Goal: Transaction & Acquisition: Purchase product/service

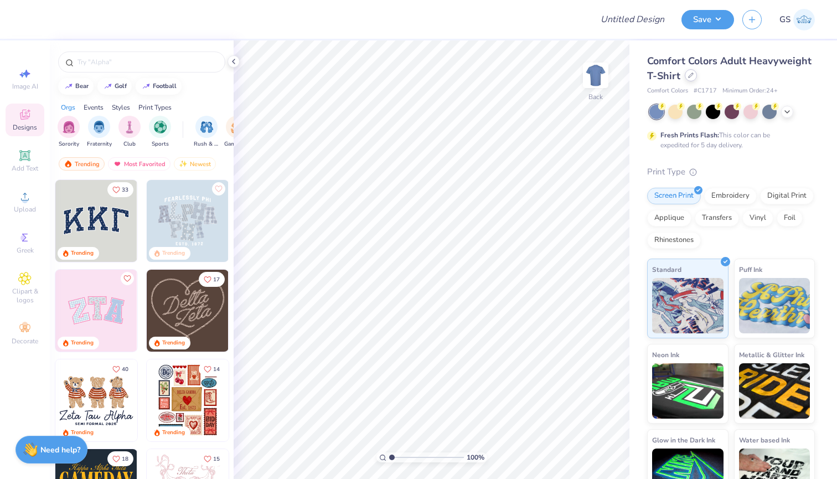
click at [692, 77] on icon at bounding box center [691, 76] width 6 height 6
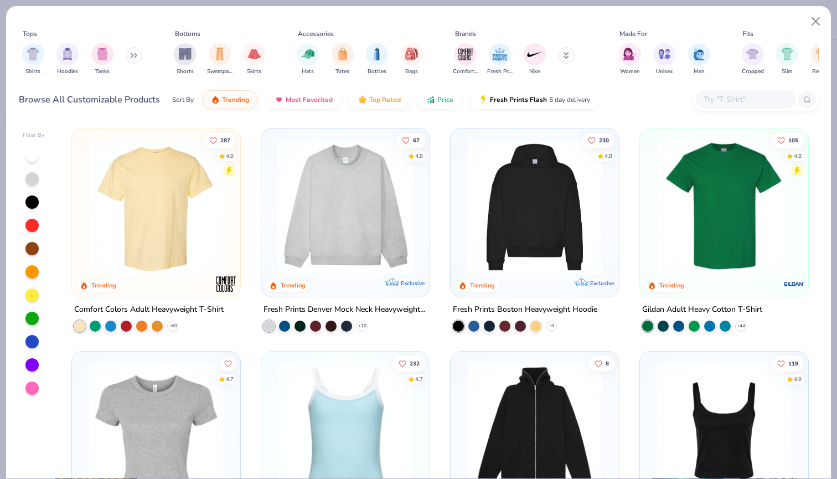
click at [754, 104] on input "text" at bounding box center [744, 99] width 85 height 13
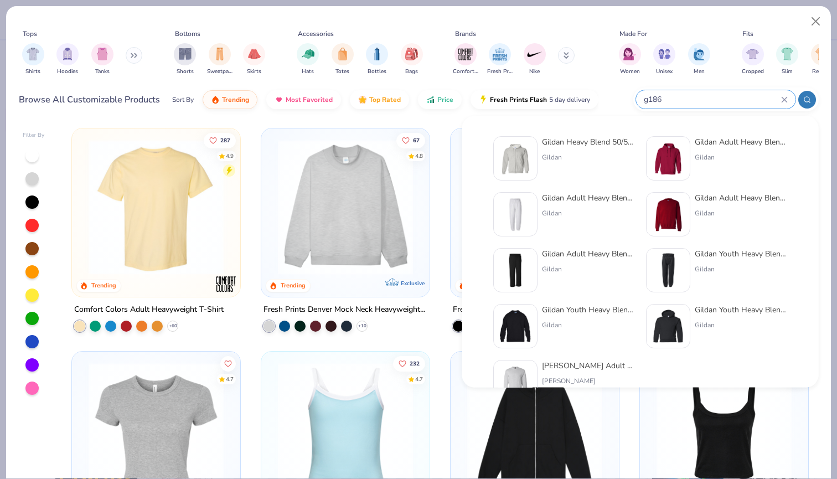
type input "g186"
click at [594, 146] on div "Gildan Heavy Blend 50/50 Full-Zip Hooded Sweatshirt" at bounding box center [588, 142] width 93 height 12
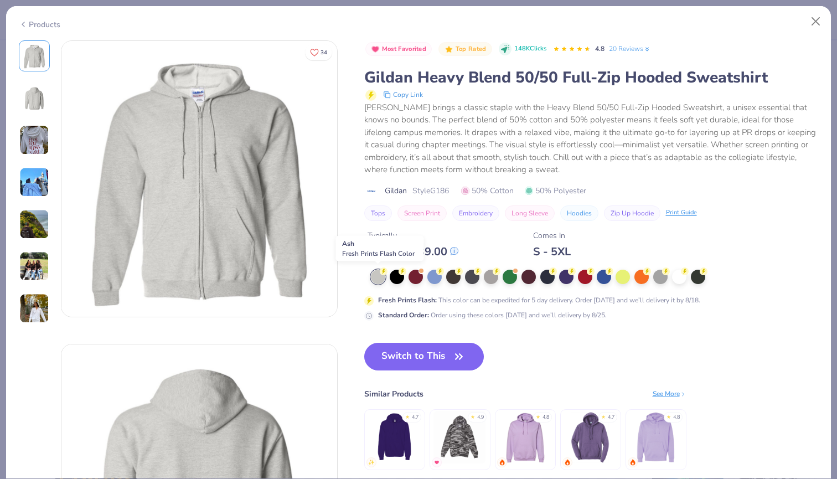
click at [380, 276] on div at bounding box center [378, 277] width 14 height 14
click at [434, 363] on button "Switch to This" at bounding box center [424, 357] width 120 height 28
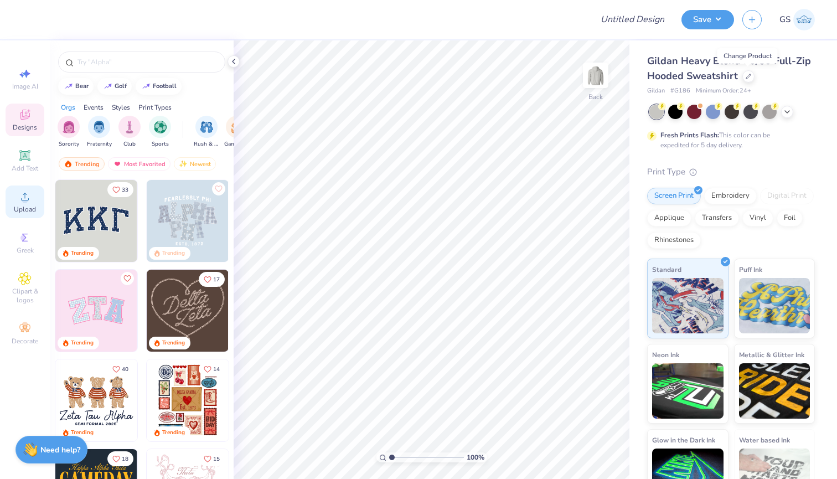
click at [25, 211] on span "Upload" at bounding box center [25, 209] width 22 height 9
click at [749, 74] on icon at bounding box center [749, 76] width 6 height 6
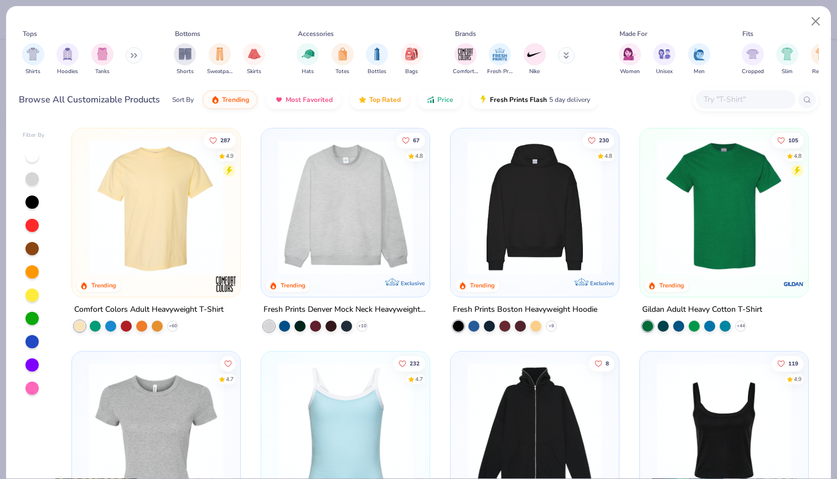
click at [712, 97] on input "text" at bounding box center [744, 99] width 85 height 13
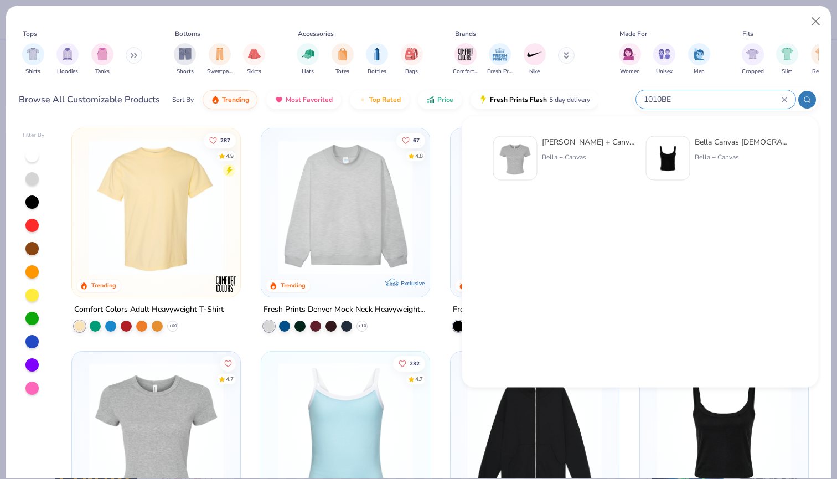
type input "1010BE"
click at [600, 144] on div "[PERSON_NAME] + Canvas [DEMOGRAPHIC_DATA]' Micro Ribbed Baby Tee" at bounding box center [588, 142] width 93 height 12
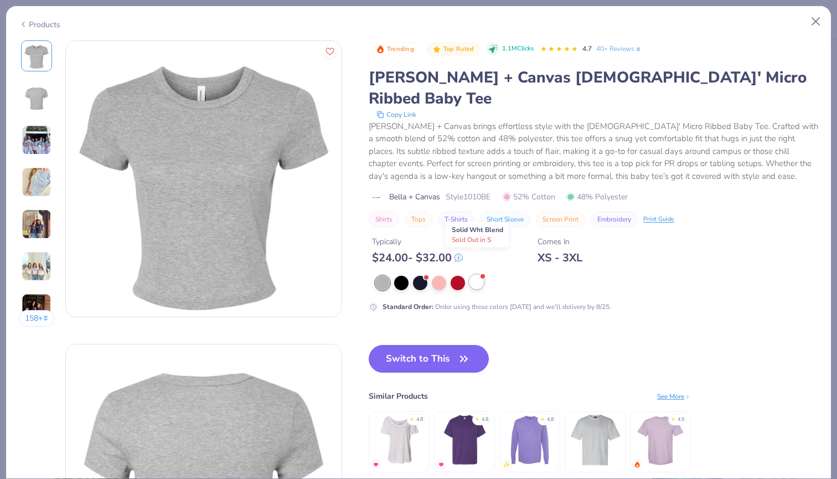
click at [482, 275] on div at bounding box center [476, 282] width 14 height 14
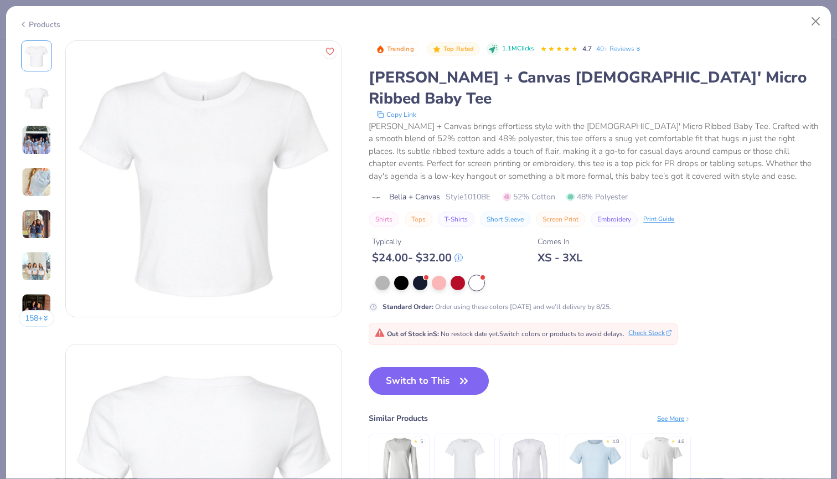
click at [655, 328] on button "Check Stock" at bounding box center [649, 333] width 43 height 10
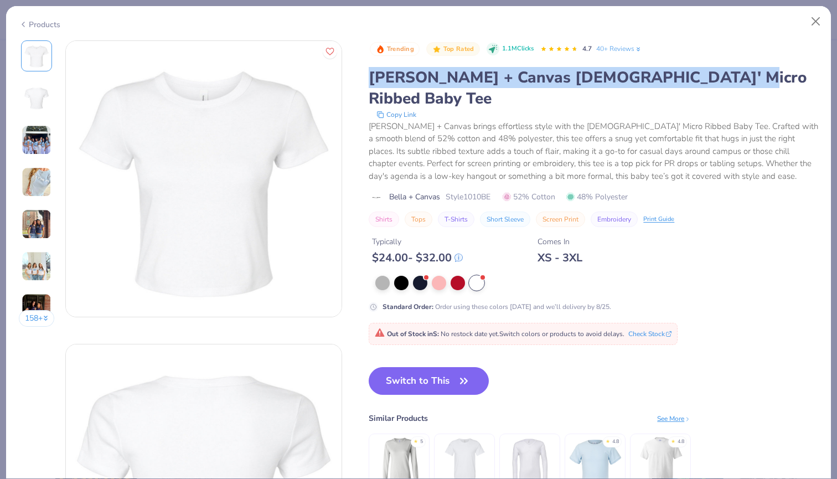
drag, startPoint x: 709, startPoint y: 74, endPoint x: 370, endPoint y: 82, distance: 338.3
click at [370, 82] on div "[PERSON_NAME] + Canvas [DEMOGRAPHIC_DATA]' Micro Ribbed Baby Tee" at bounding box center [593, 88] width 449 height 42
copy div "[PERSON_NAME] + Canvas [DEMOGRAPHIC_DATA]' Micro Ribbed Baby Tee"
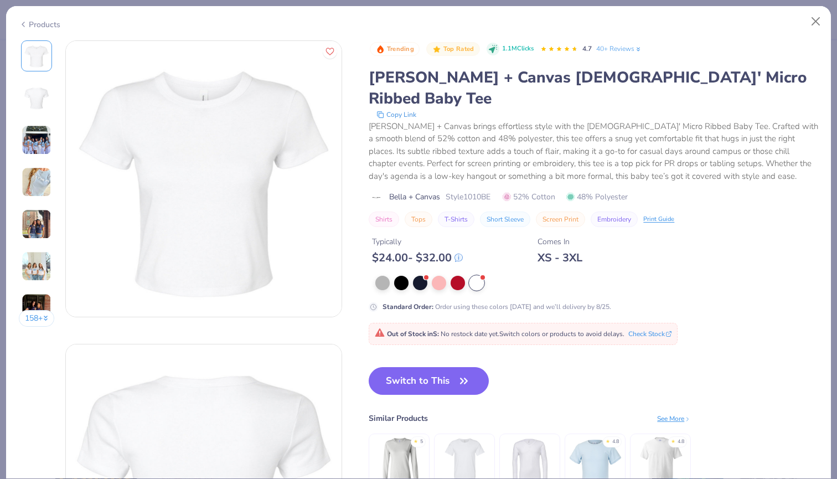
drag, startPoint x: 540, startPoint y: 126, endPoint x: 532, endPoint y: 126, distance: 7.7
click at [540, 126] on div "[PERSON_NAME] + Canvas brings effortless style with the [DEMOGRAPHIC_DATA]' Mic…" at bounding box center [593, 151] width 449 height 63
click at [432, 367] on button "Switch to This" at bounding box center [429, 381] width 120 height 28
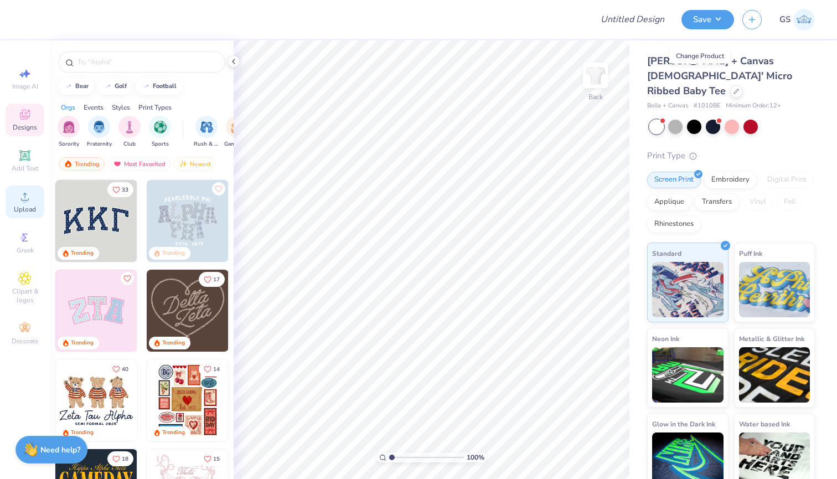
click at [34, 195] on div "Upload" at bounding box center [25, 201] width 39 height 33
click at [33, 209] on span "Upload" at bounding box center [25, 209] width 22 height 9
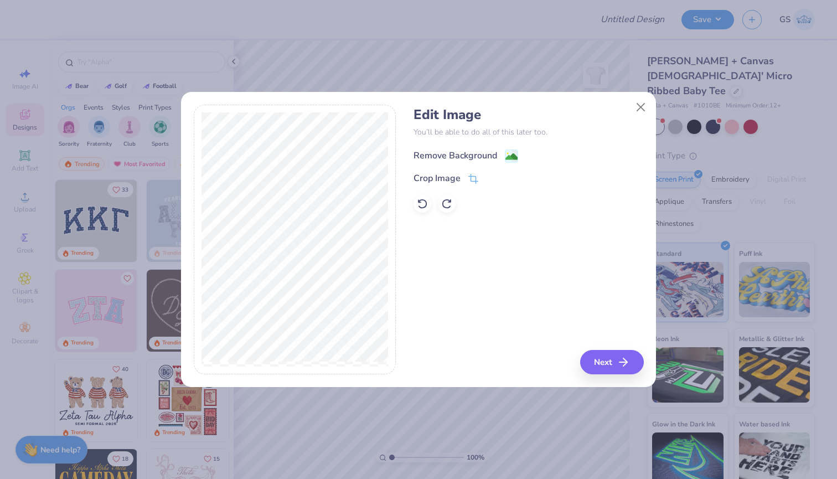
click at [514, 156] on image at bounding box center [511, 157] width 12 height 12
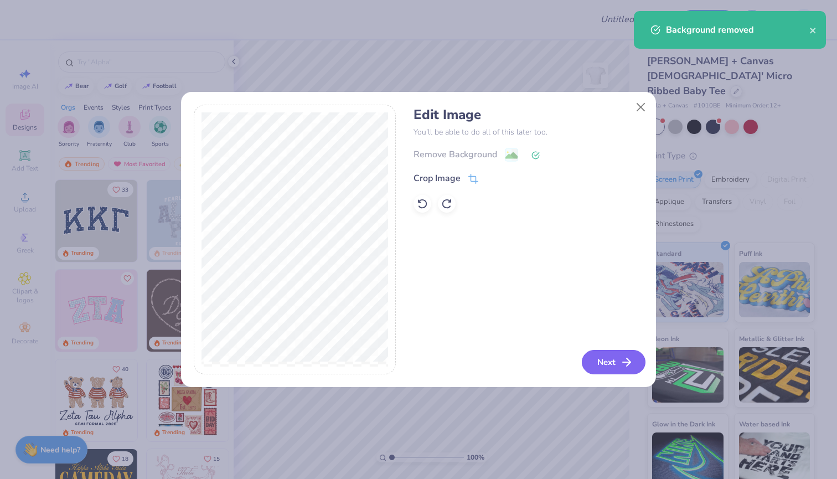
click at [623, 359] on icon "button" at bounding box center [626, 361] width 13 height 13
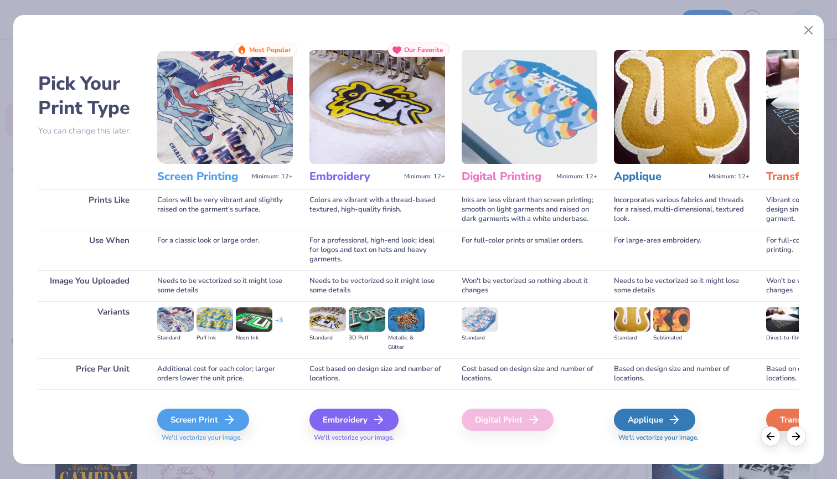
click at [228, 407] on div "Screen Print We'll vectorize your image." at bounding box center [225, 418] width 136 height 59
click at [221, 413] on div "Screen Print" at bounding box center [205, 420] width 92 height 22
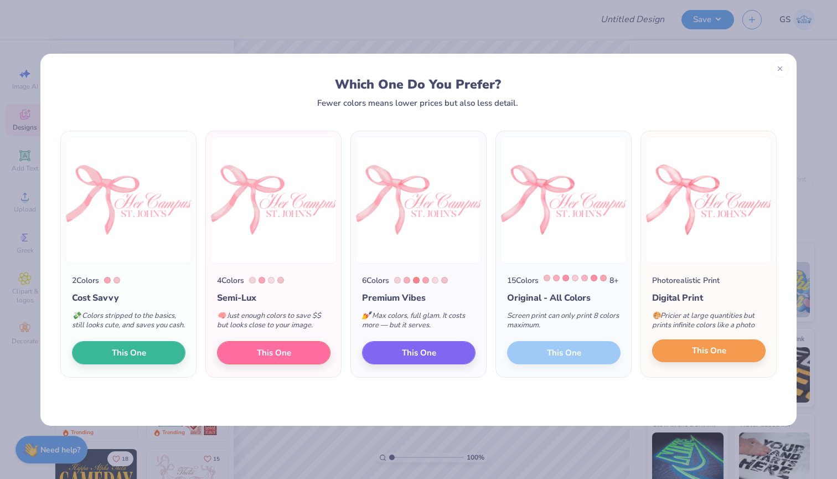
click at [695, 357] on span "This One" at bounding box center [709, 350] width 34 height 13
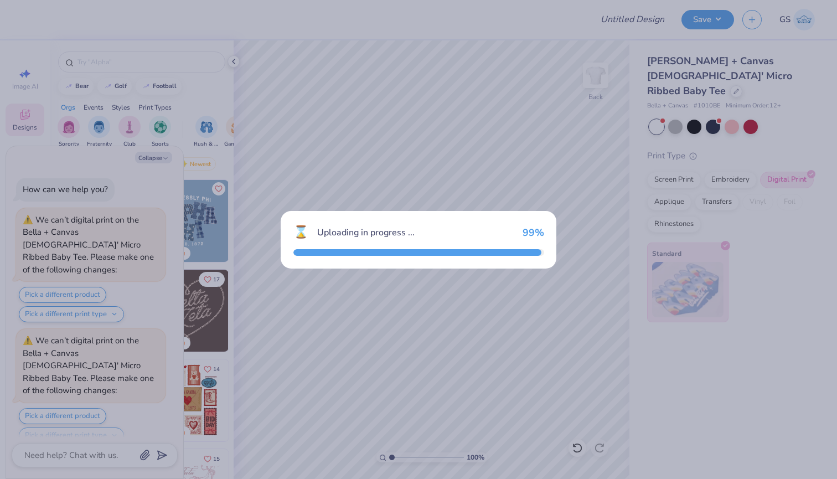
scroll to position [95, 0]
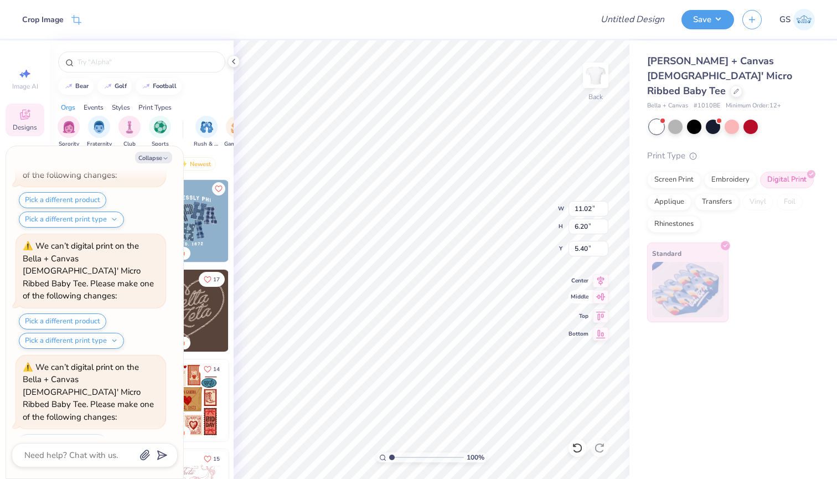
type textarea "x"
type input "3.00"
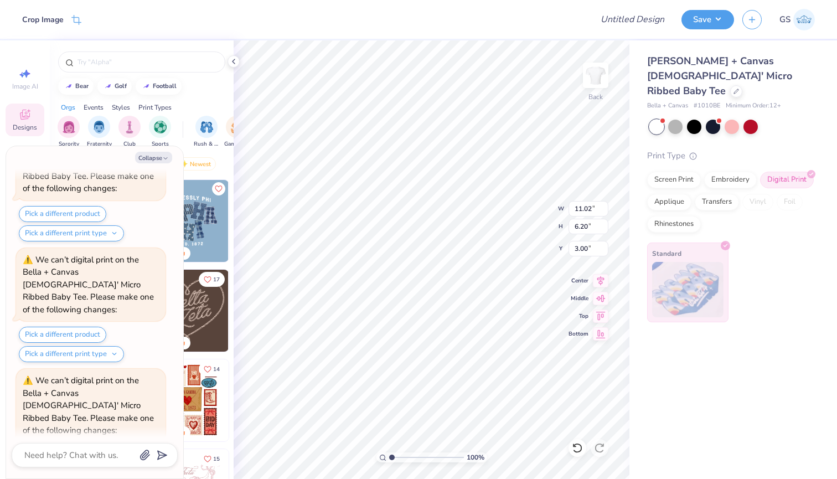
click at [678, 378] on div "Bella + Canvas [DEMOGRAPHIC_DATA]' Micro Ribbed Baby Tee Bella + Canvas # 1010B…" at bounding box center [733, 259] width 208 height 438
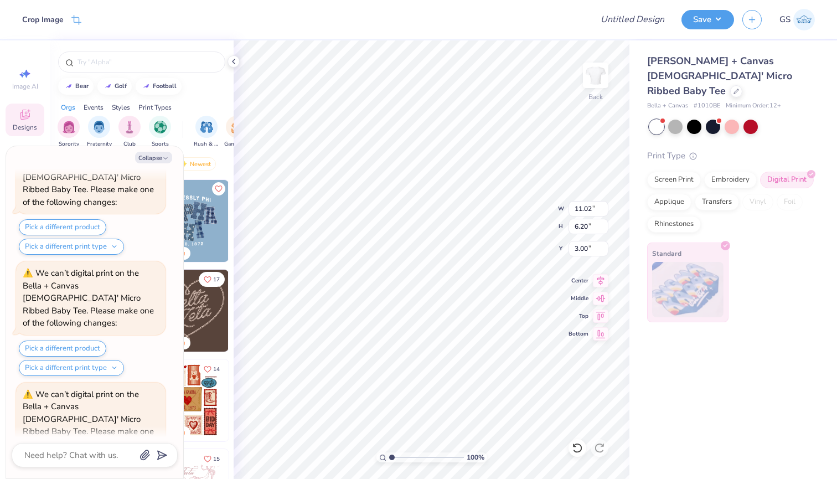
type textarea "x"
type input "10.11"
type input "5.69"
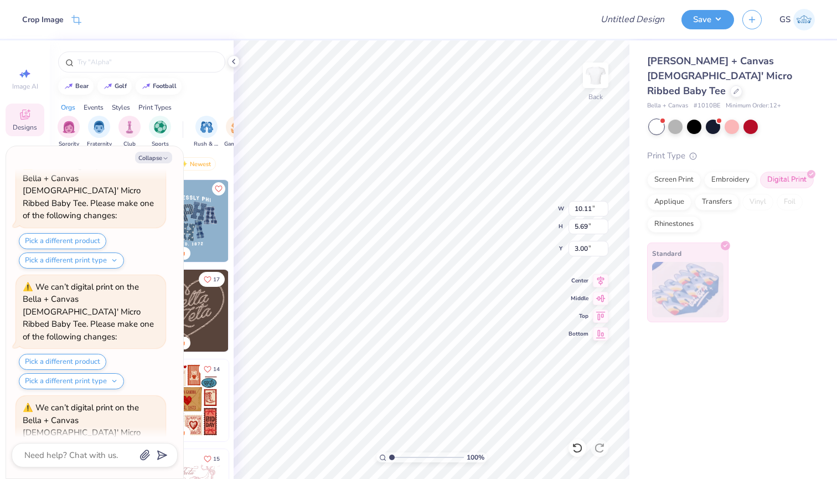
scroll to position [524, 0]
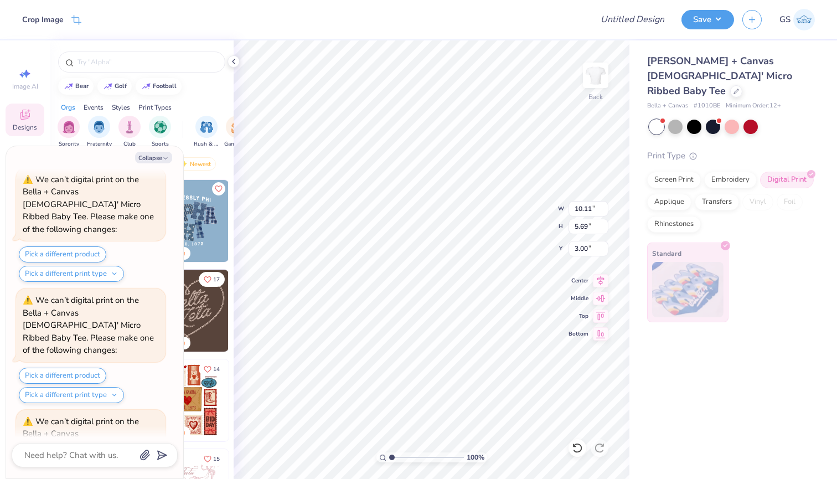
click at [686, 385] on div "Bella + Canvas [DEMOGRAPHIC_DATA]' Micro Ribbed Baby Tee Bella + Canvas # 1010B…" at bounding box center [733, 259] width 208 height 438
click at [643, 20] on input "Design Title" at bounding box center [646, 19] width 54 height 22
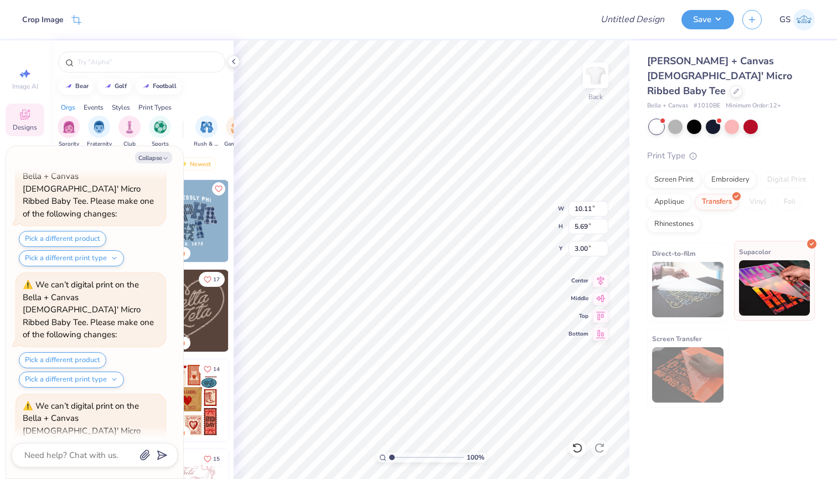
click at [777, 270] on img at bounding box center [774, 287] width 71 height 55
click at [777, 263] on img at bounding box center [774, 287] width 71 height 55
click at [797, 273] on img at bounding box center [774, 287] width 71 height 55
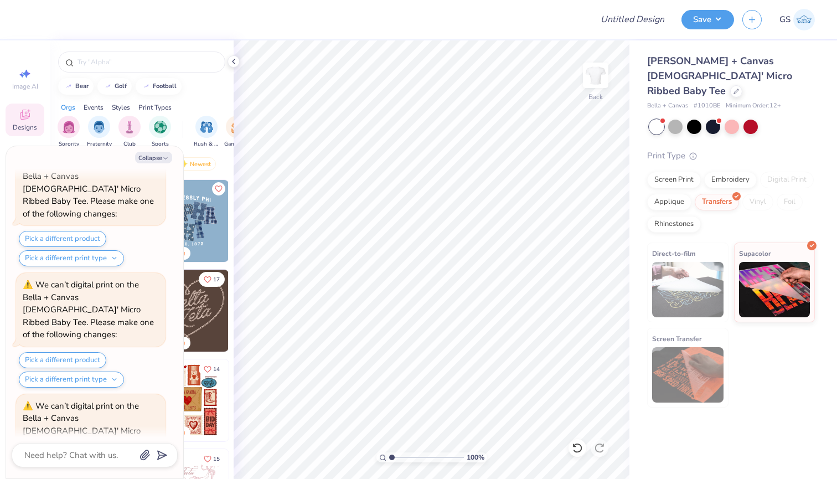
click at [405, 20] on div at bounding box center [306, 19] width 553 height 39
click at [235, 60] on icon at bounding box center [233, 61] width 9 height 9
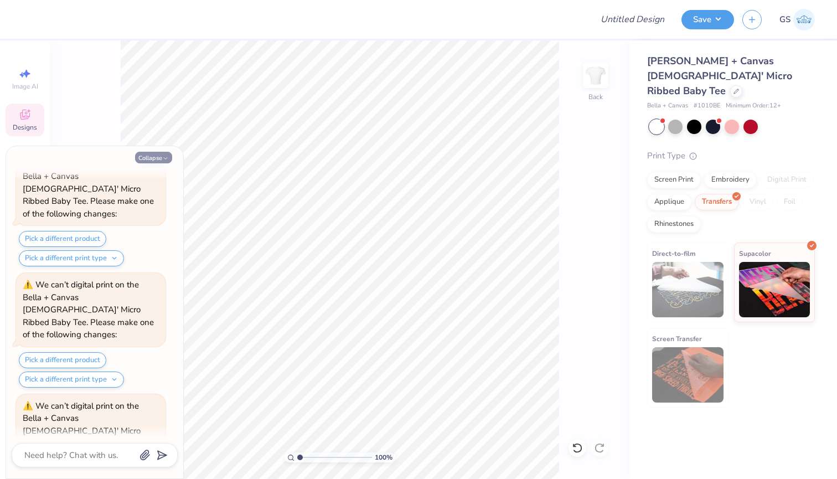
click at [160, 156] on button "Collapse" at bounding box center [153, 158] width 37 height 12
type textarea "x"
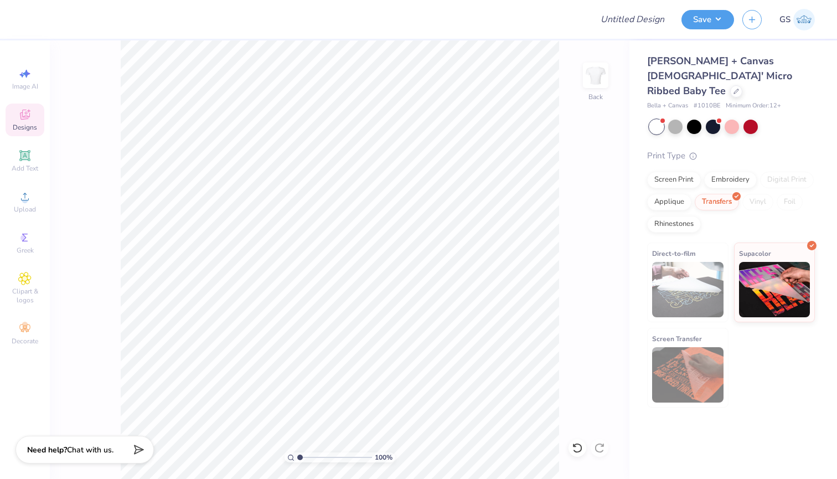
type input "2.15"
type textarea "x"
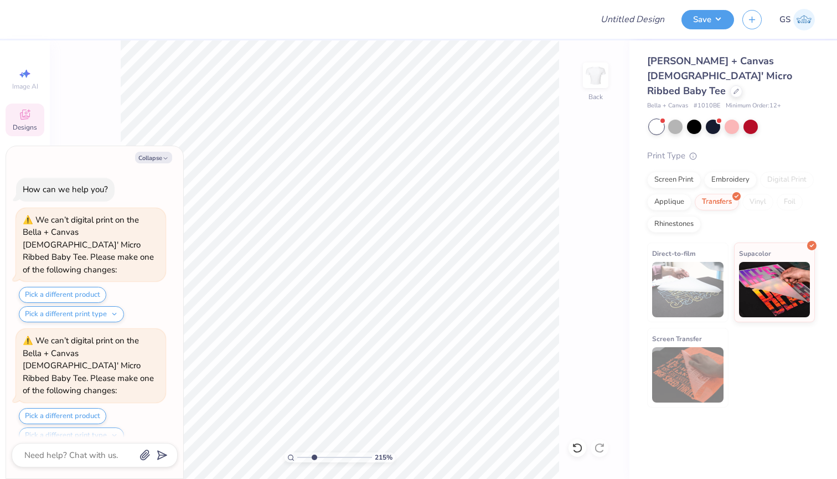
scroll to position [606, 0]
drag, startPoint x: 308, startPoint y: 458, endPoint x: 299, endPoint y: 466, distance: 11.8
type input "1"
click at [299, 466] on div "100 %" at bounding box center [340, 259] width 438 height 438
click at [643, 18] on input "Design Title" at bounding box center [646, 19] width 54 height 22
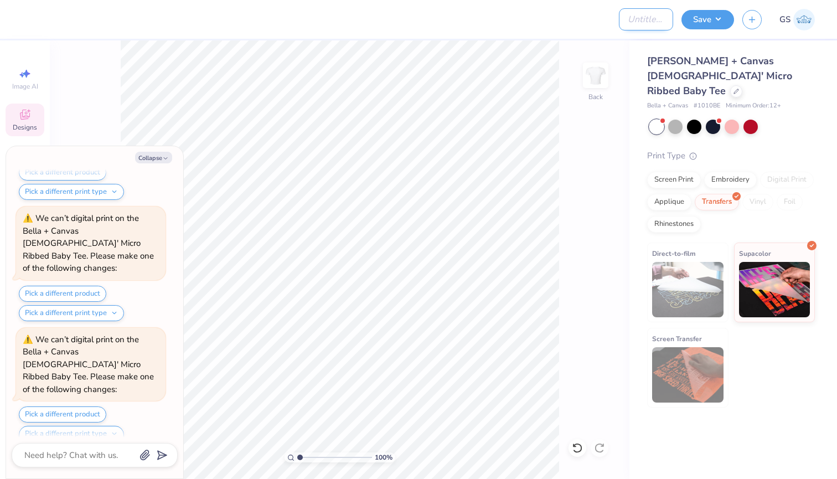
click at [643, 18] on input "Design Title" at bounding box center [646, 19] width 54 height 22
click at [723, 19] on button "Save" at bounding box center [707, 17] width 53 height 19
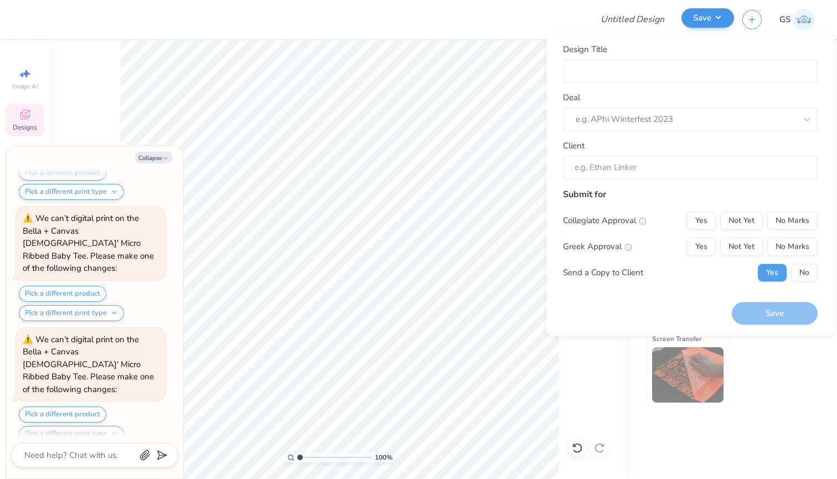
type textarea "x"
click at [634, 69] on input "Design Title" at bounding box center [690, 71] width 255 height 24
click at [635, 111] on div "e.g. APhi Winterfest 2023" at bounding box center [675, 119] width 200 height 17
click at [644, 15] on input "Design Title" at bounding box center [646, 19] width 54 height 22
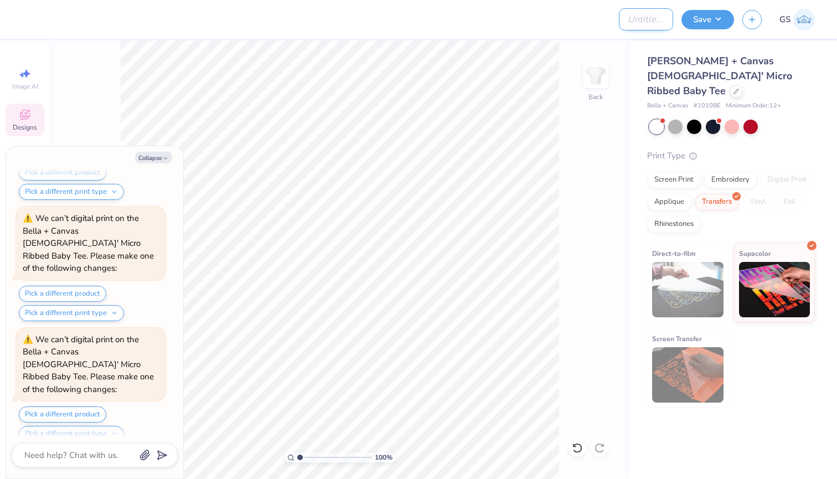
type input "B"
type textarea "x"
type input "Ba"
type textarea "x"
type input "Bab"
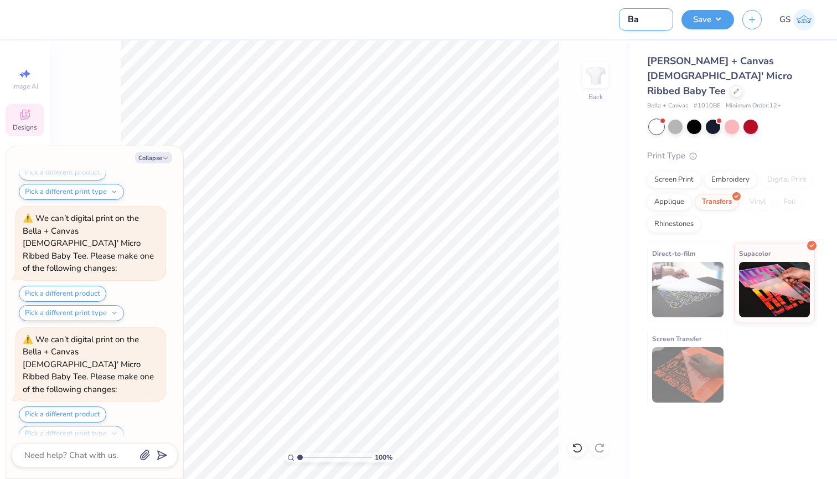
type textarea "x"
type input "Baby"
type textarea "x"
type input "Bab"
type textarea "x"
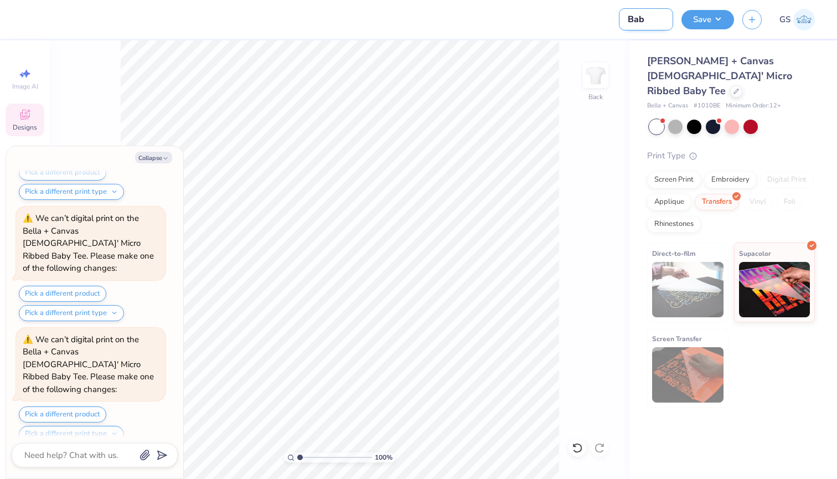
type input "Ba"
type textarea "x"
type input "B"
type textarea "x"
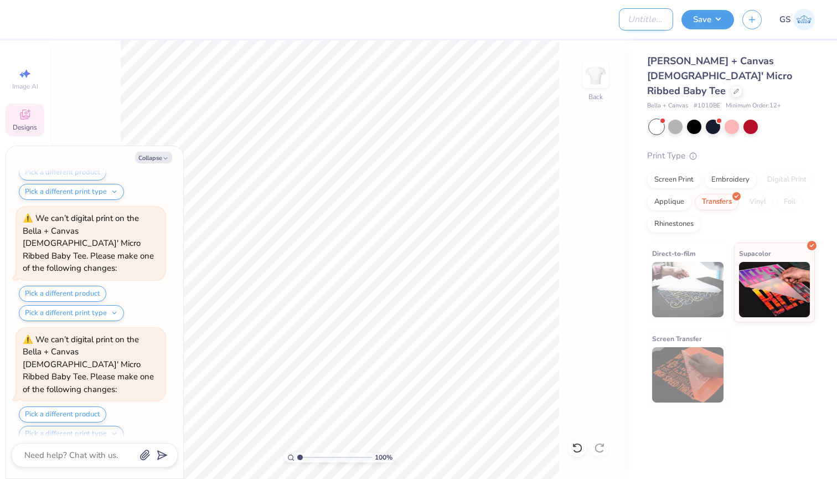
type input "H"
type textarea "x"
type input "He"
type textarea "x"
type input "Her"
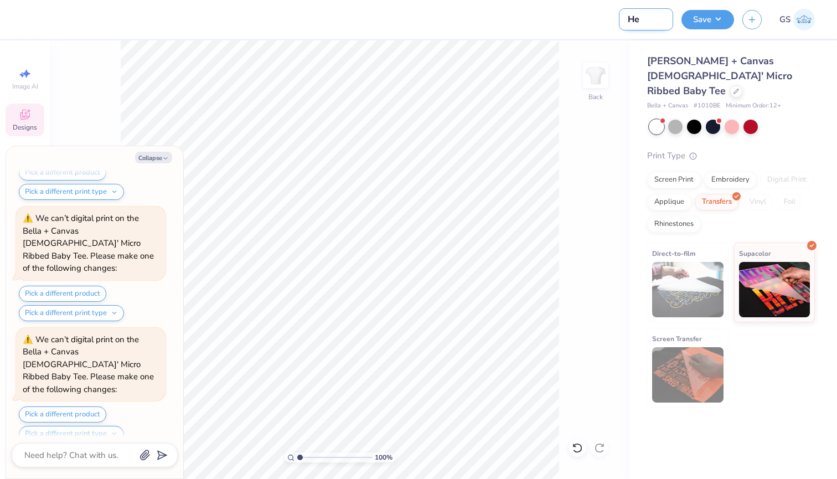
type textarea "x"
type input "Her"
type textarea "x"
type input "Her C"
type textarea "x"
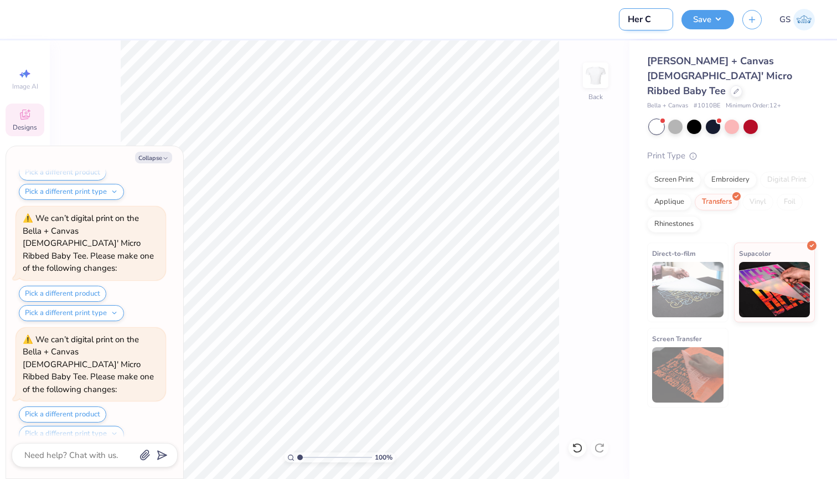
type input "Her Ca"
type textarea "x"
type input "Her Cam"
type textarea "x"
type input "Her Camp"
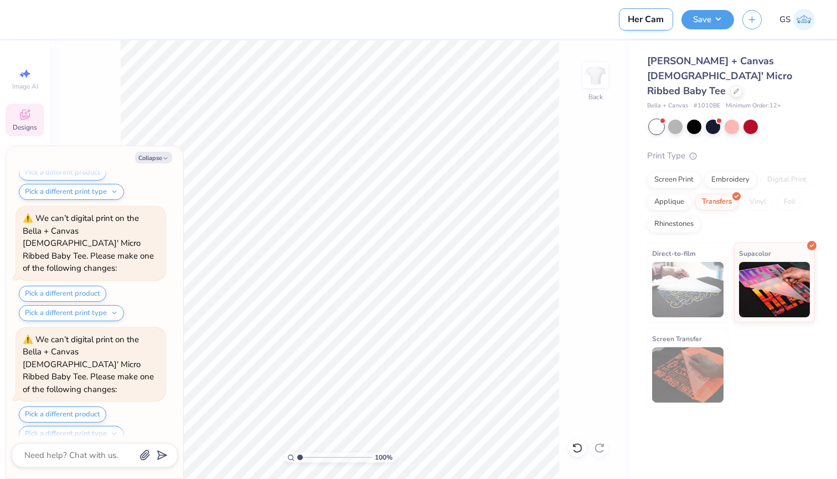
type textarea "x"
type input "Her Campy"
type textarea "x"
type input "Her Campys"
type textarea "x"
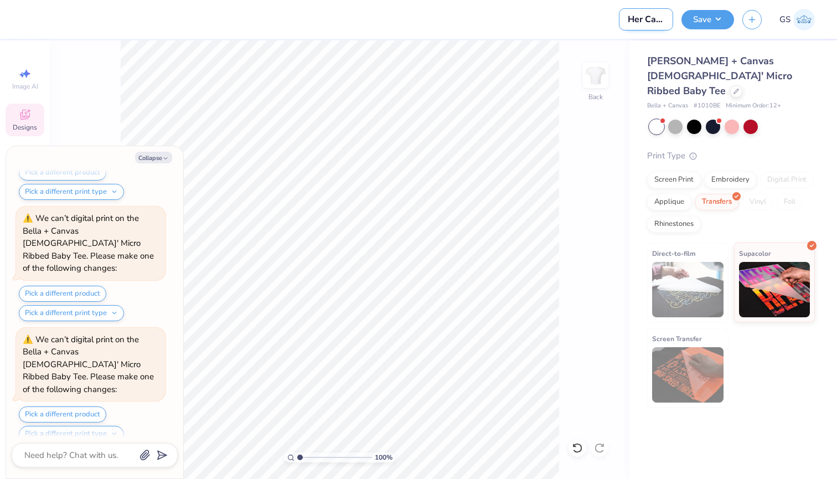
type input "Her Campys"
type textarea "x"
type input "Her Campys"
type textarea "x"
type input "Her Campy"
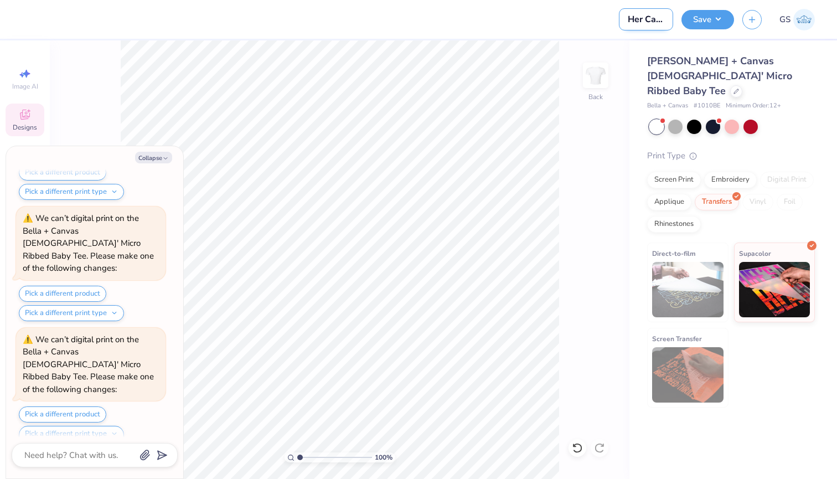
type textarea "x"
type input "Her Camp"
type textarea "x"
type input "Her Campu"
type textarea "x"
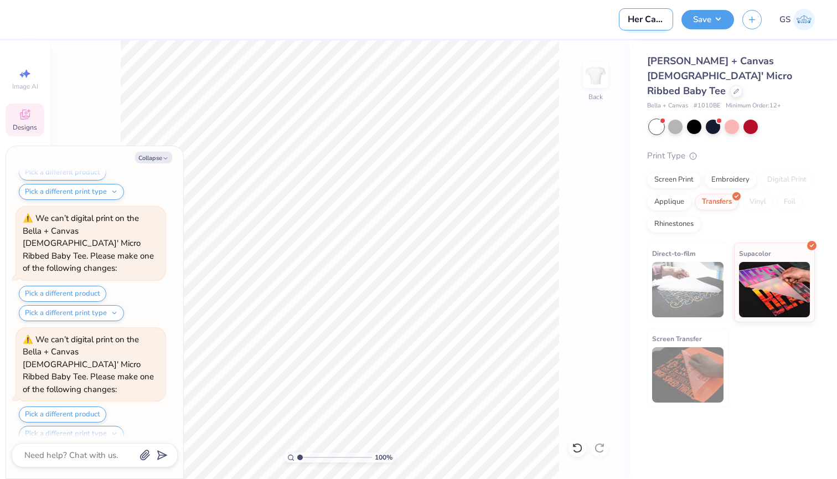
type input "Her Campus"
type textarea "x"
type input "Her Campus"
type textarea "x"
type input "Her Campus B"
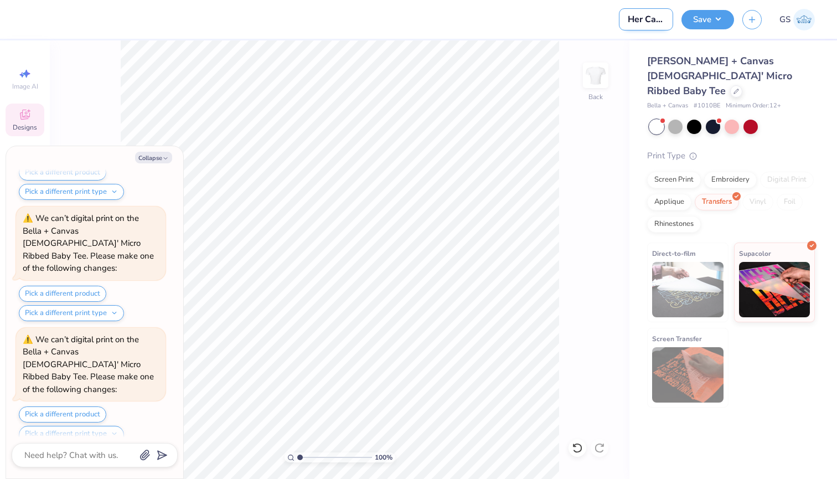
type textarea "x"
type input "Her Campus Ba"
type textarea "x"
type input "Her Campus Bab"
type textarea "x"
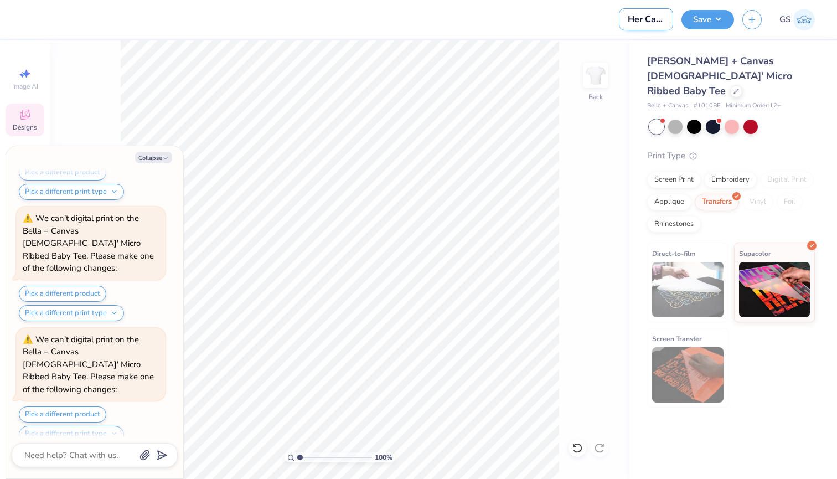
type input "Her Campus Baby"
type textarea "x"
type input "Her Campus Baby"
type textarea "x"
type input "Her Campus Baby T"
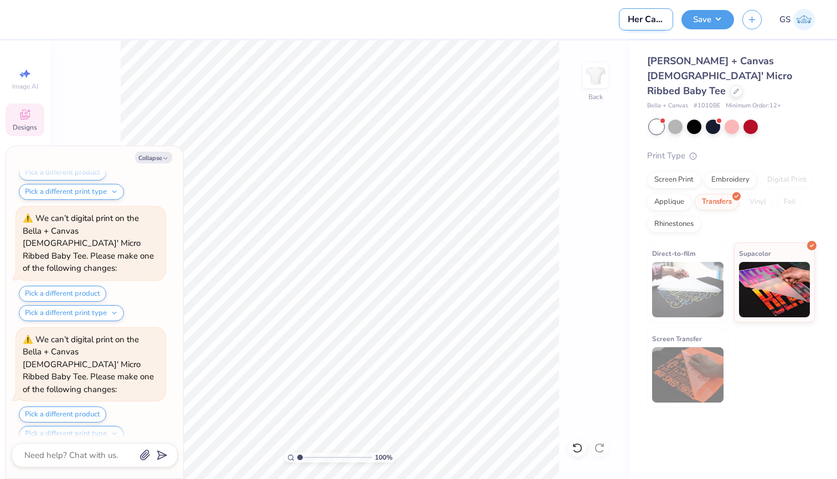
type textarea "x"
type input "Her Campus Baby Te"
type textarea "x"
type input "Her Campus Baby Tee"
type textarea "x"
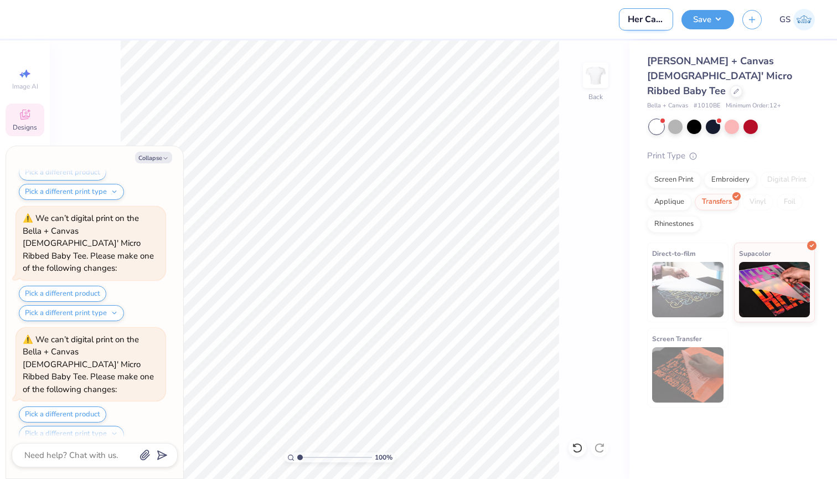
click at [645, 22] on input "Her Campus Baby Tee" at bounding box center [646, 19] width 54 height 22
type input "Her Campus Baby Tee"
click at [719, 20] on button "Save" at bounding box center [707, 17] width 53 height 19
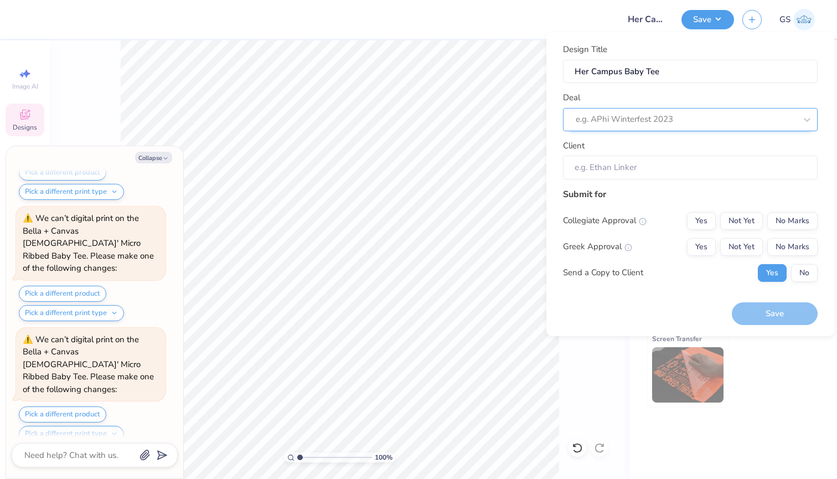
click at [652, 121] on div "e.g. APhi Winterfest 2023" at bounding box center [686, 119] width 220 height 13
click at [636, 156] on div "HerCampus E-Board Merch" at bounding box center [690, 149] width 246 height 18
type textarea "x"
type input "[PERSON_NAME]"
click at [788, 220] on button "No Marks" at bounding box center [792, 221] width 50 height 18
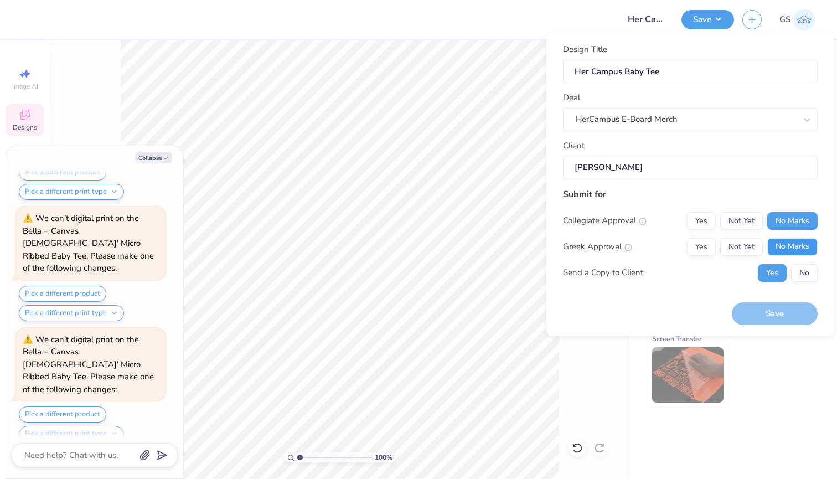
click at [788, 245] on button "No Marks" at bounding box center [792, 247] width 50 height 18
click at [782, 317] on button "Save" at bounding box center [775, 313] width 86 height 23
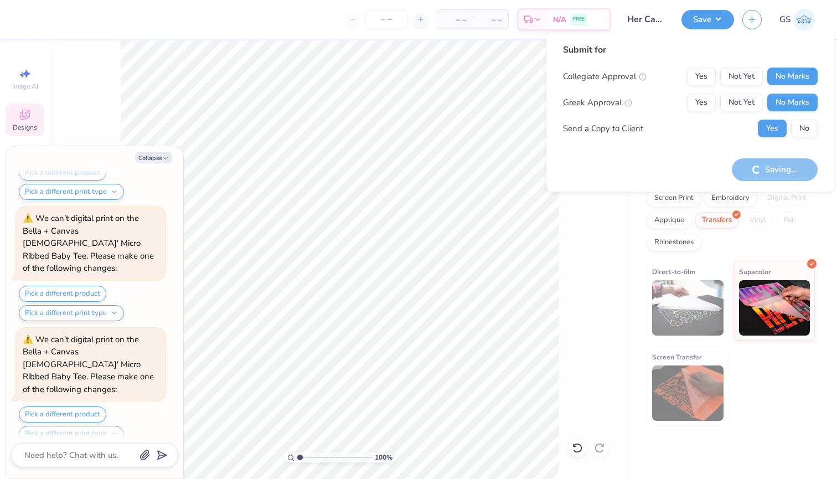
type textarea "x"
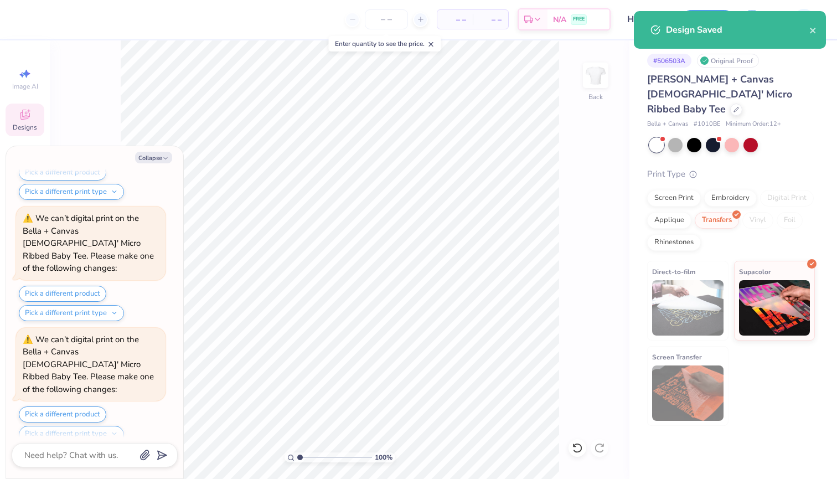
click at [817, 29] on div "Design Saved" at bounding box center [730, 30] width 192 height 38
click at [804, 29] on div "Design Saved" at bounding box center [737, 29] width 143 height 13
click at [391, 17] on input "number" at bounding box center [386, 19] width 43 height 20
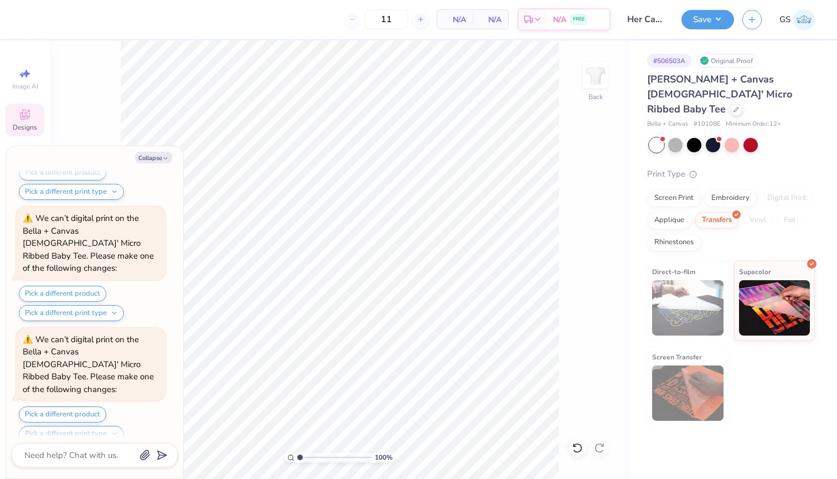
type input "12"
click at [471, 32] on div "12 N/A Per Item N/A Total Est. Delivery N/A FREE" at bounding box center [320, 19] width 580 height 39
click at [162, 156] on button "Collapse" at bounding box center [153, 158] width 37 height 12
type textarea "x"
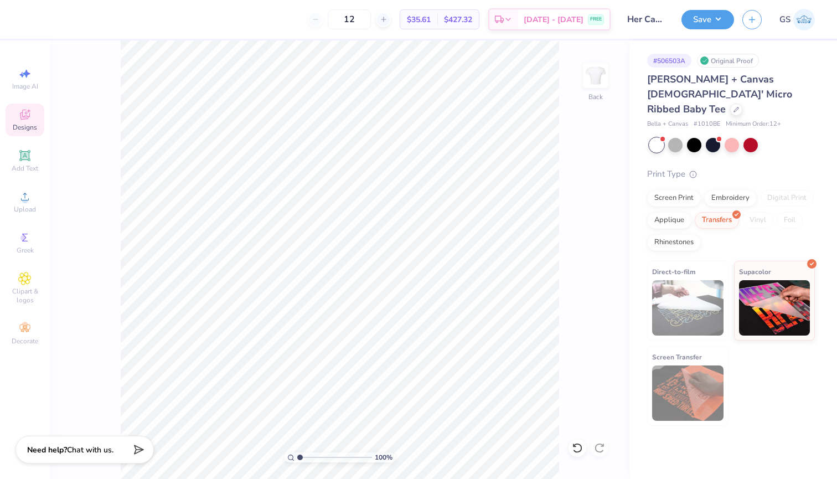
click at [431, 17] on span "$35.61" at bounding box center [419, 20] width 24 height 12
click at [472, 21] on span "$427.32" at bounding box center [458, 20] width 28 height 12
click at [606, 24] on div "[DATE] - [DATE] FREE" at bounding box center [563, 21] width 91 height 20
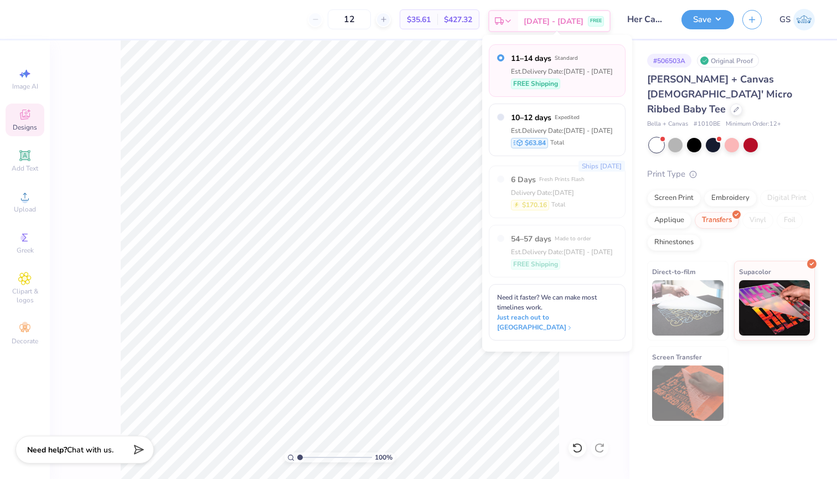
click at [604, 23] on div "[DATE] - [DATE] FREE" at bounding box center [563, 21] width 91 height 20
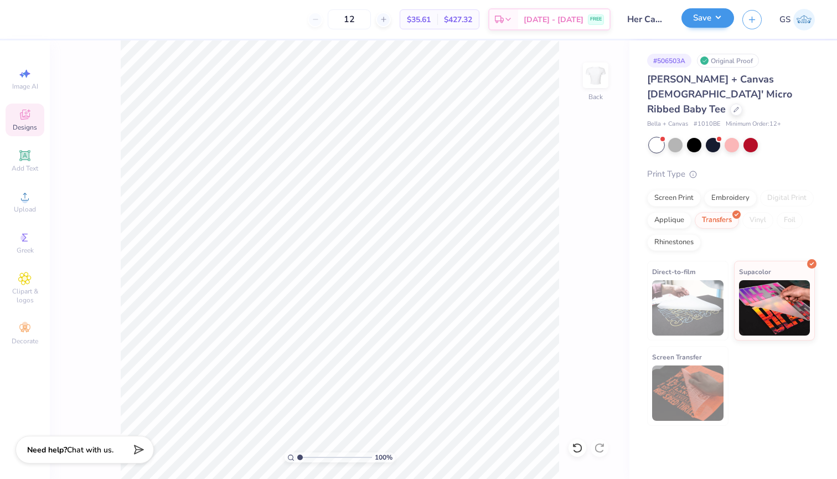
click at [722, 20] on button "Save" at bounding box center [707, 17] width 53 height 19
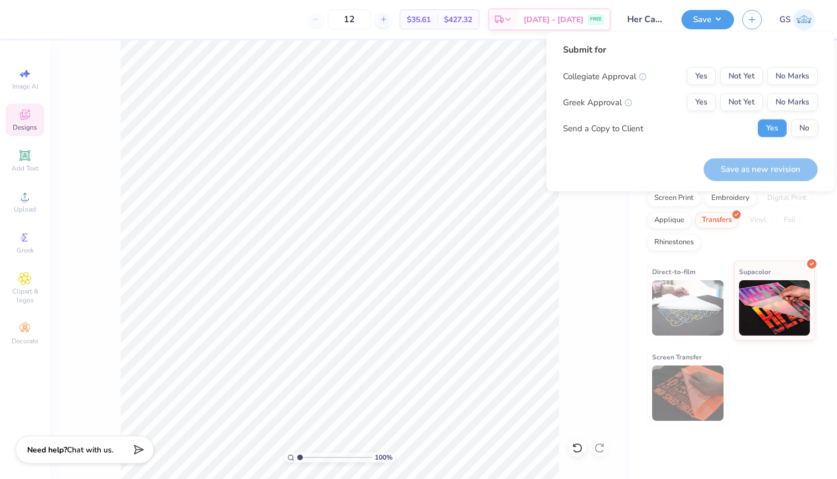
click at [826, 202] on div "# 506503A Original Proof Bella + Canvas [DEMOGRAPHIC_DATA]' Micro Ribbed Baby T…" at bounding box center [733, 232] width 208 height 385
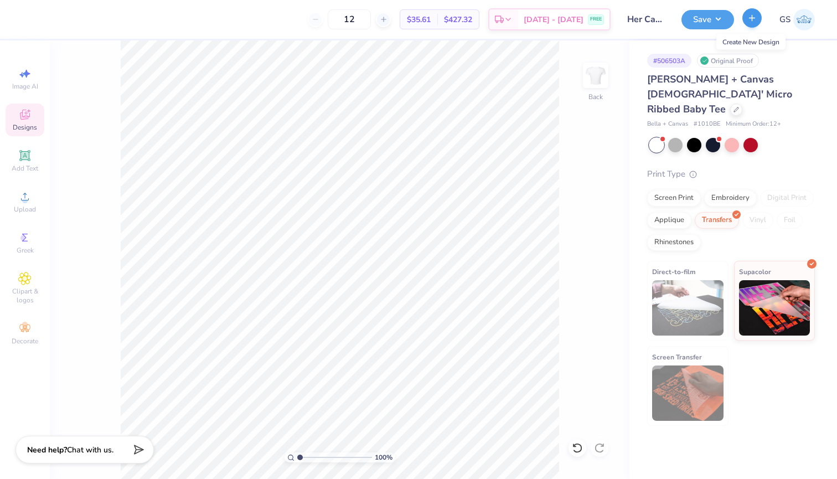
click at [750, 21] on icon "button" at bounding box center [751, 17] width 9 height 9
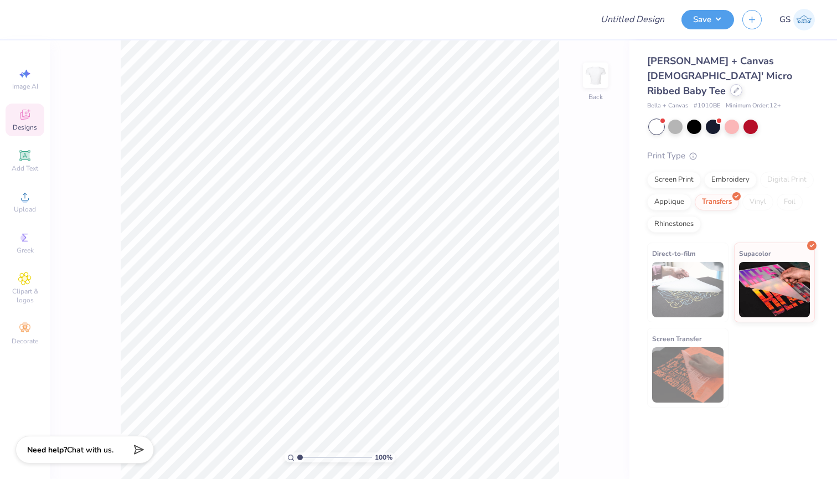
click at [733, 87] on icon at bounding box center [736, 90] width 6 height 6
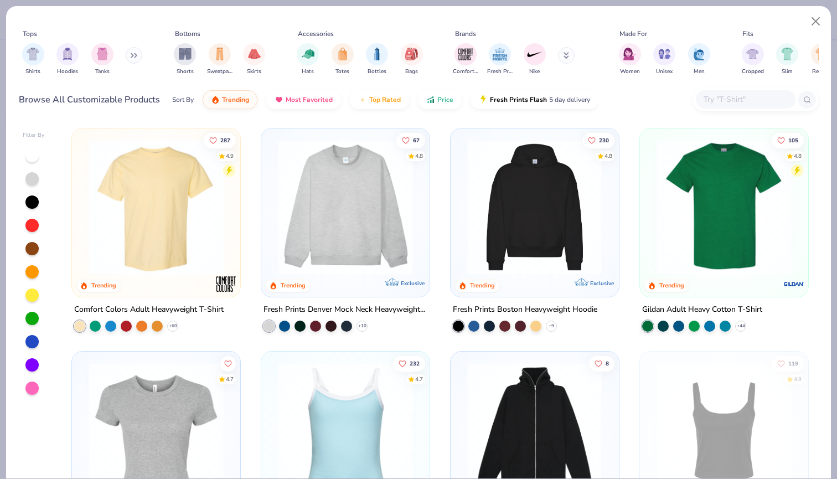
click at [715, 91] on div at bounding box center [746, 99] width 100 height 18
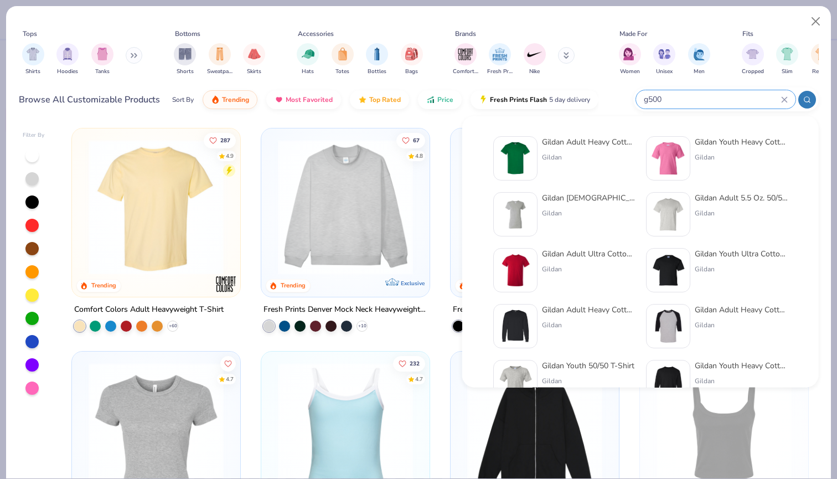
type input "g500"
click at [528, 149] on img at bounding box center [515, 158] width 34 height 34
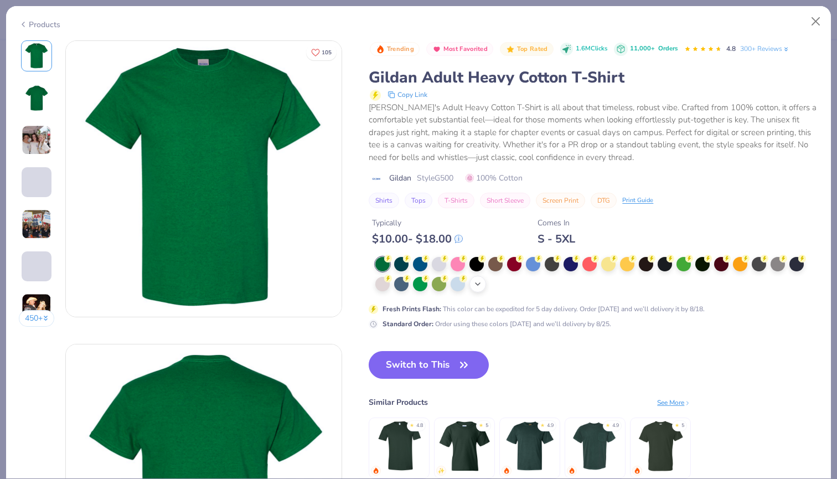
click at [478, 281] on icon at bounding box center [477, 284] width 9 height 9
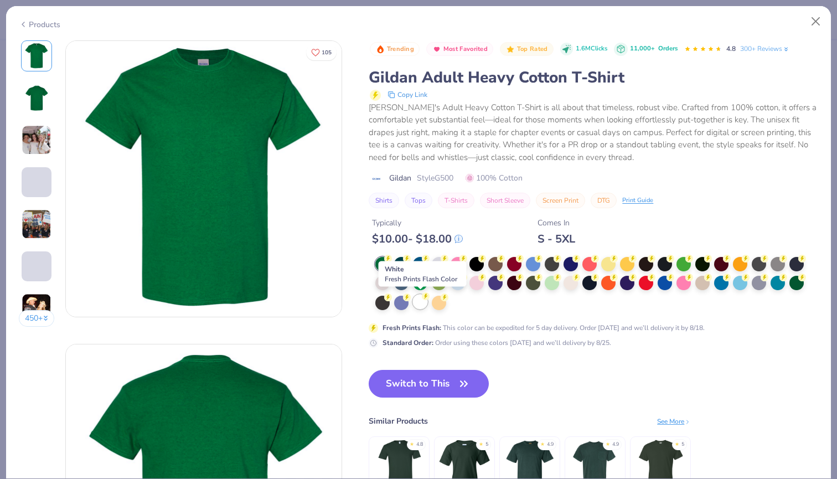
click at [423, 302] on div at bounding box center [420, 301] width 14 height 14
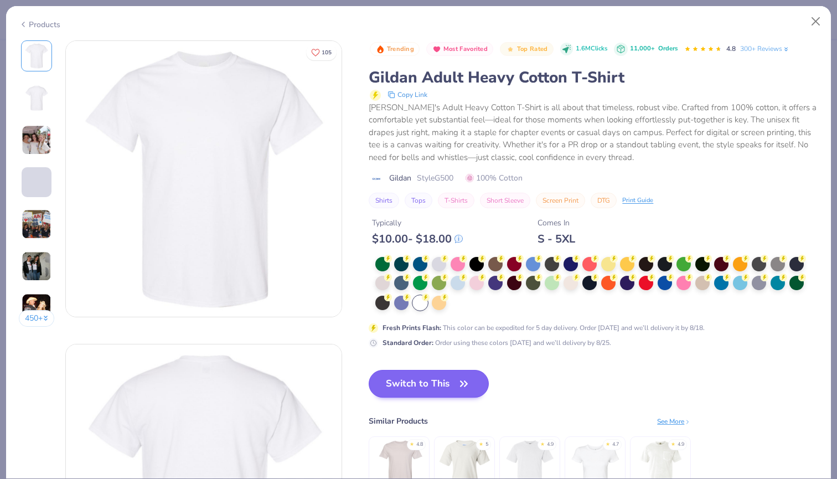
click at [436, 384] on button "Switch to This" at bounding box center [429, 384] width 120 height 28
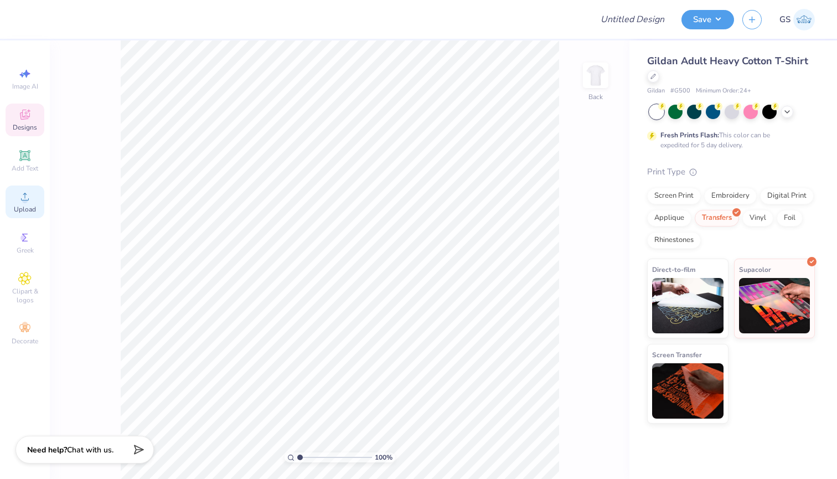
click at [25, 199] on circle at bounding box center [25, 200] width 6 height 6
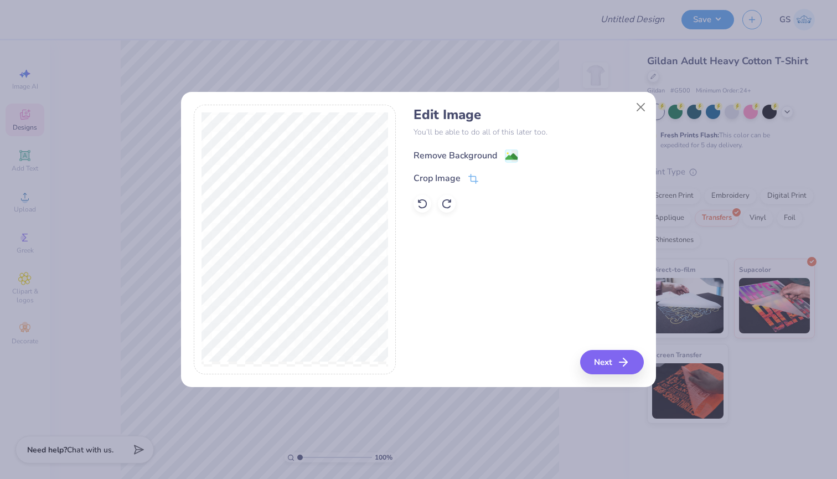
click at [511, 157] on image at bounding box center [511, 157] width 12 height 12
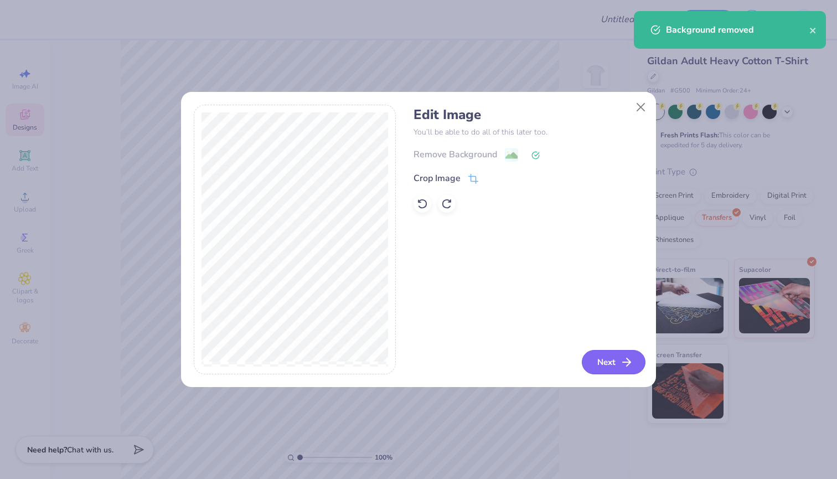
click at [630, 361] on icon "button" at bounding box center [626, 361] width 13 height 13
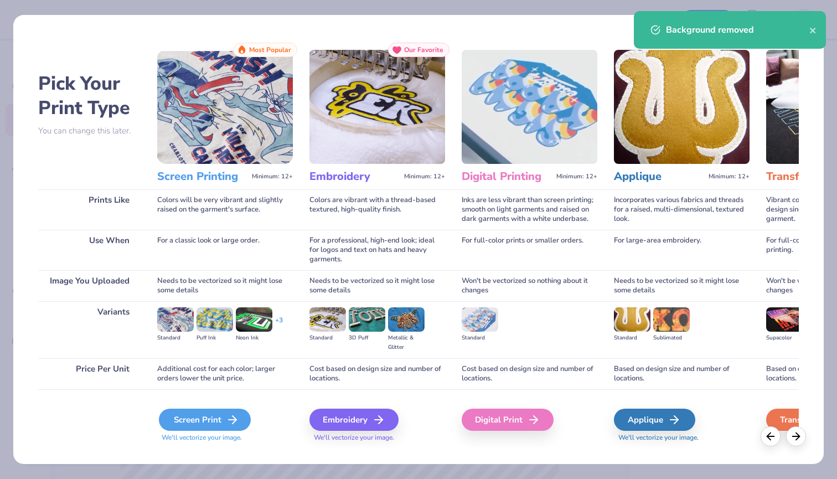
click at [201, 421] on div "Screen Print" at bounding box center [205, 420] width 92 height 22
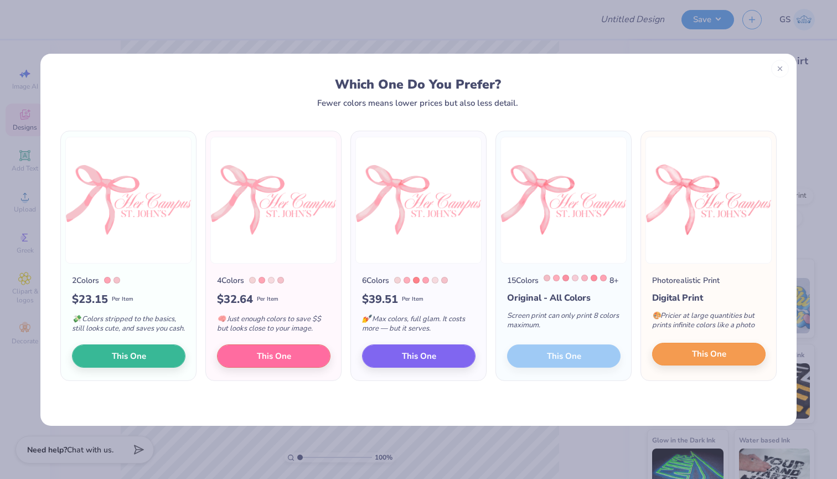
click at [736, 361] on button "This One" at bounding box center [708, 354] width 113 height 23
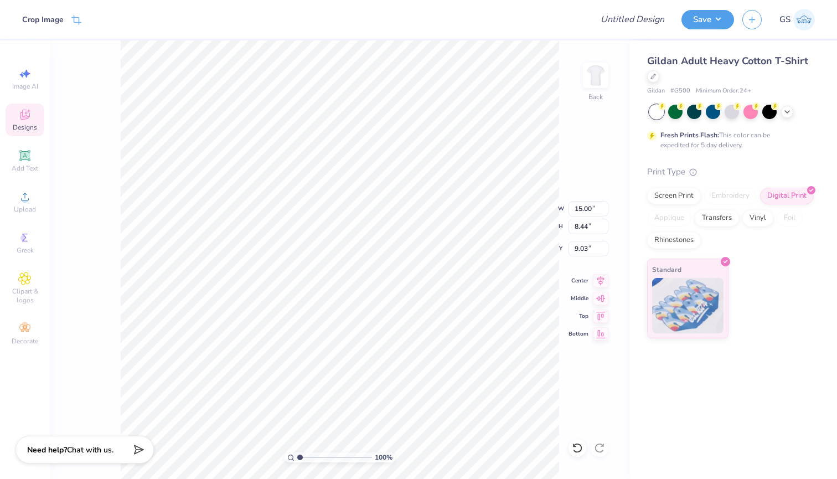
type input "3.59"
type input "12.84"
type input "7.22"
type input "4.87"
click at [625, 23] on input "Design Title" at bounding box center [646, 19] width 54 height 22
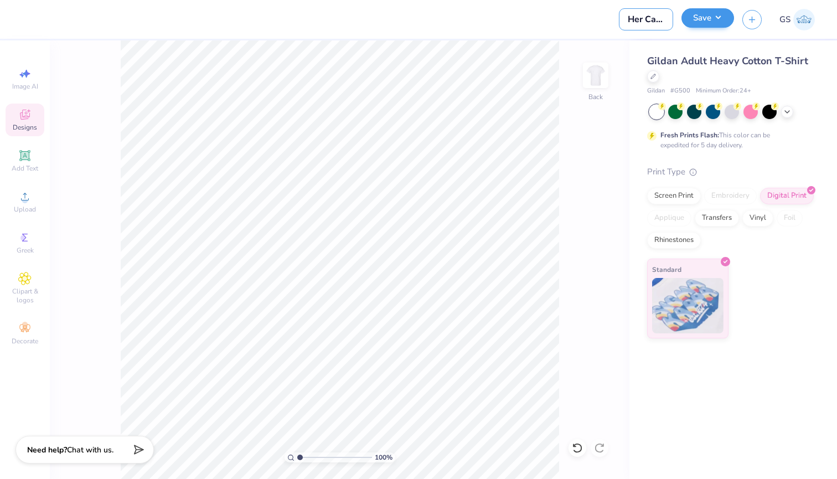
type input "Her Campus Full Top"
click at [719, 15] on button "Save" at bounding box center [707, 17] width 53 height 19
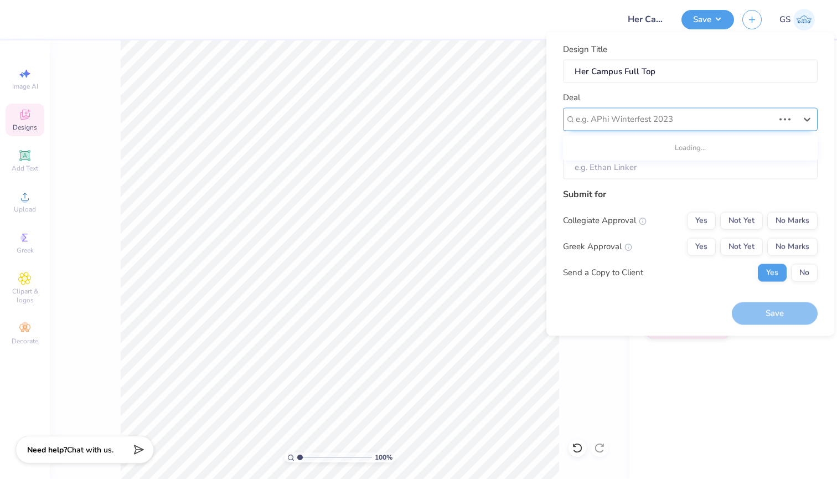
click at [631, 111] on div "e.g. APhi Winterfest 2023" at bounding box center [675, 119] width 200 height 17
click at [622, 151] on div "HerCampus E-Board Merch" at bounding box center [690, 148] width 246 height 18
type input "[PERSON_NAME]"
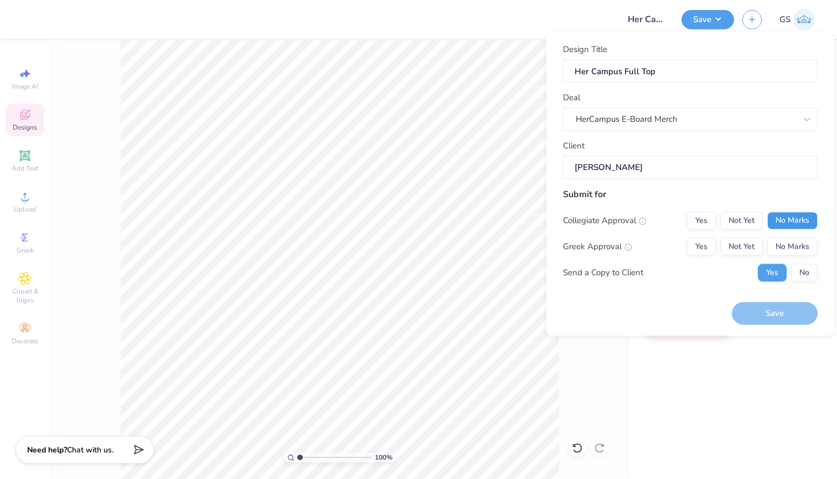
click at [789, 216] on button "No Marks" at bounding box center [792, 220] width 50 height 18
click at [789, 252] on button "No Marks" at bounding box center [792, 246] width 50 height 18
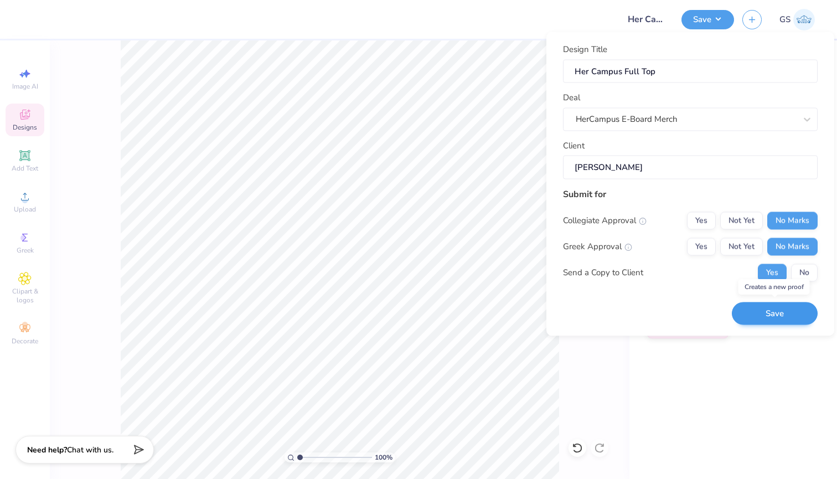
click at [762, 310] on button "Save" at bounding box center [775, 313] width 86 height 23
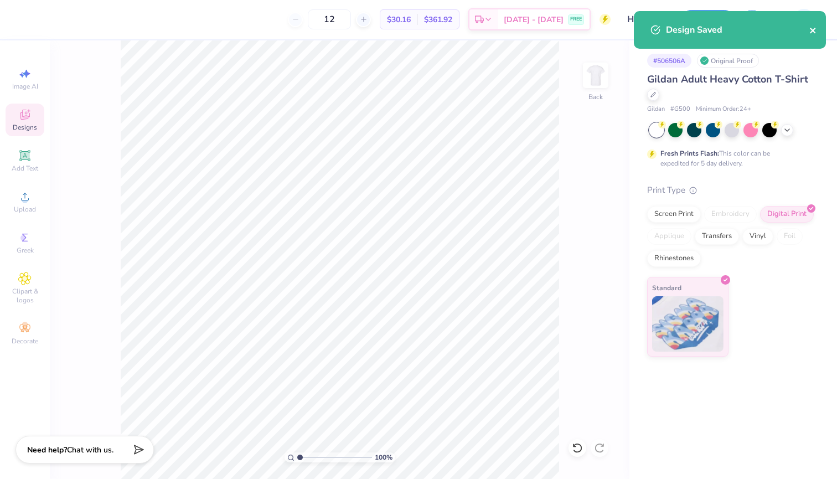
click at [812, 32] on icon "close" at bounding box center [813, 31] width 6 height 6
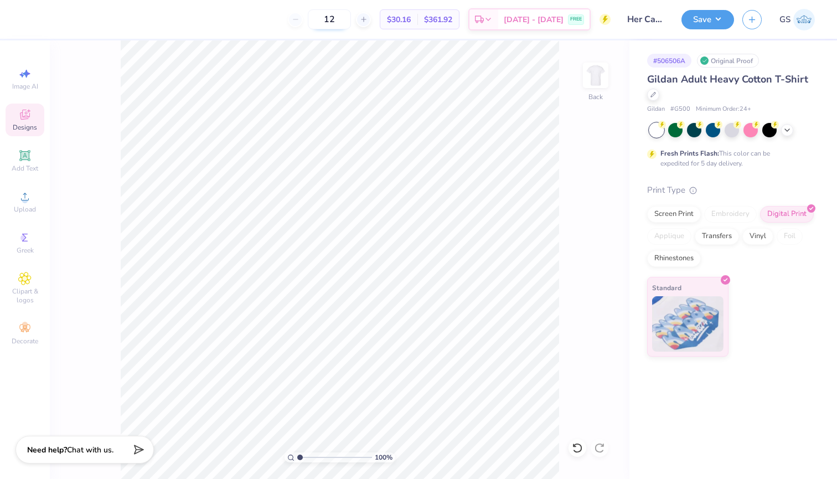
click at [350, 22] on input "12" at bounding box center [329, 19] width 43 height 20
type input "12"
click at [802, 15] on img at bounding box center [804, 20] width 22 height 22
click at [807, 16] on img at bounding box center [804, 20] width 22 height 22
